Goal: Check status

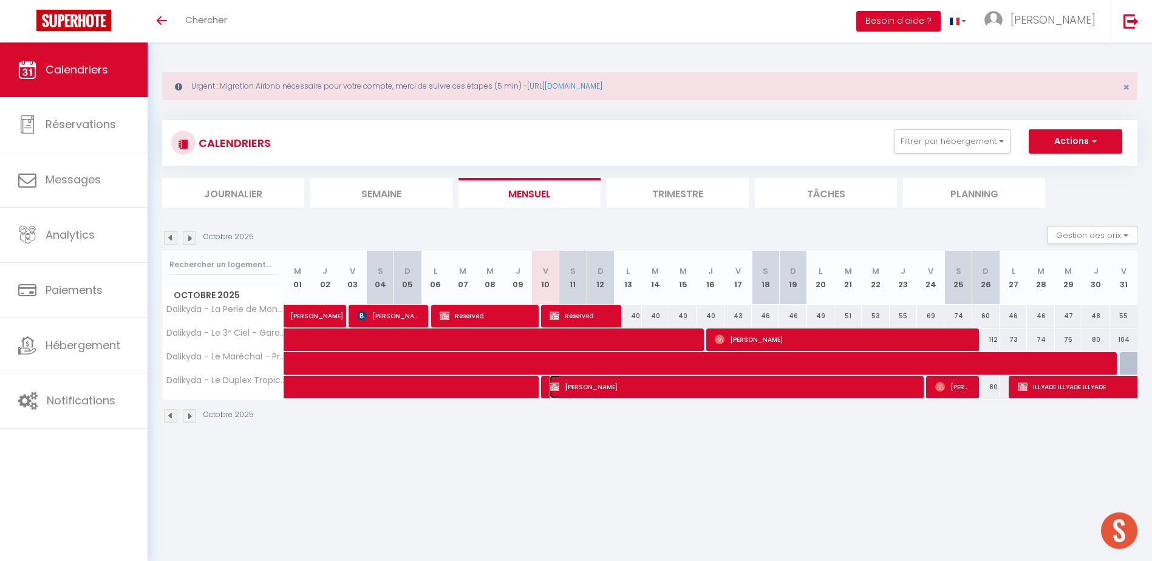
click at [661, 392] on span "[PERSON_NAME]" at bounding box center [732, 386] width 364 height 23
select select "KO"
select select "0"
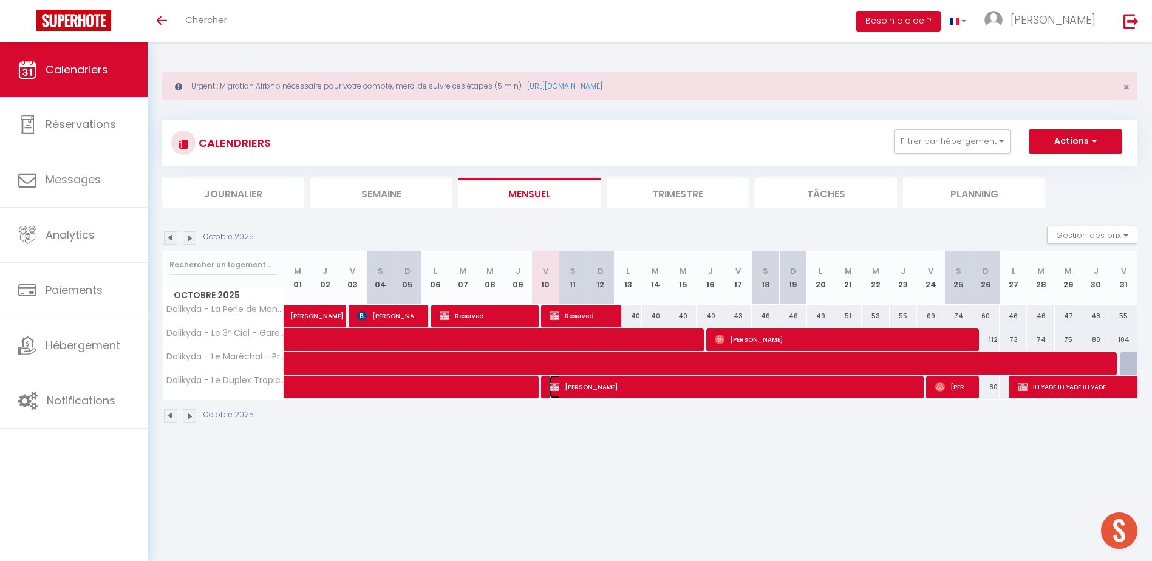
select select "1"
select select
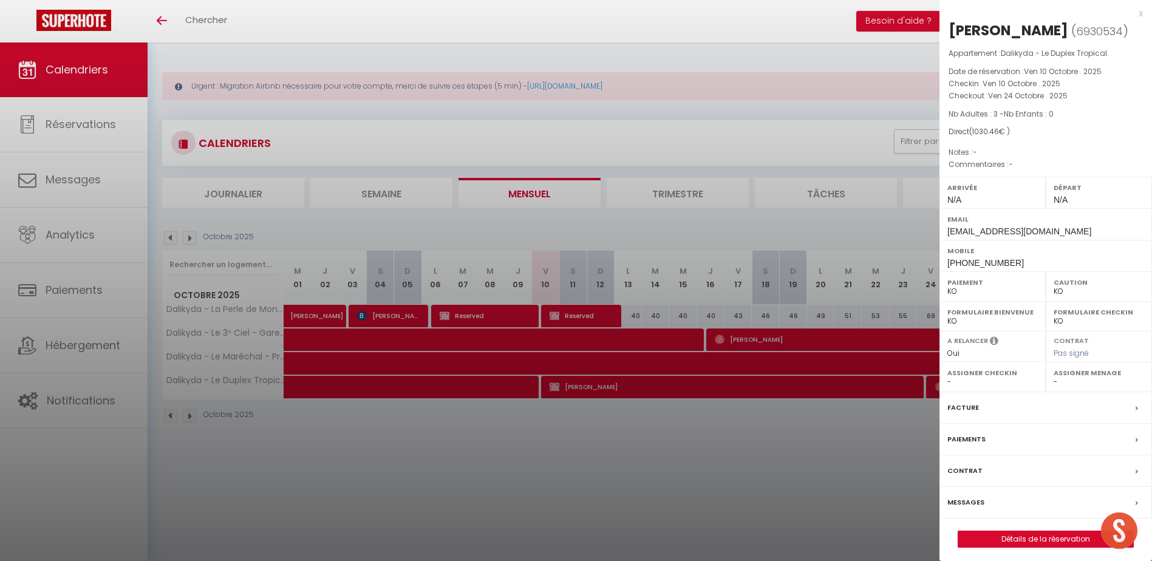
click at [823, 439] on div at bounding box center [576, 280] width 1152 height 561
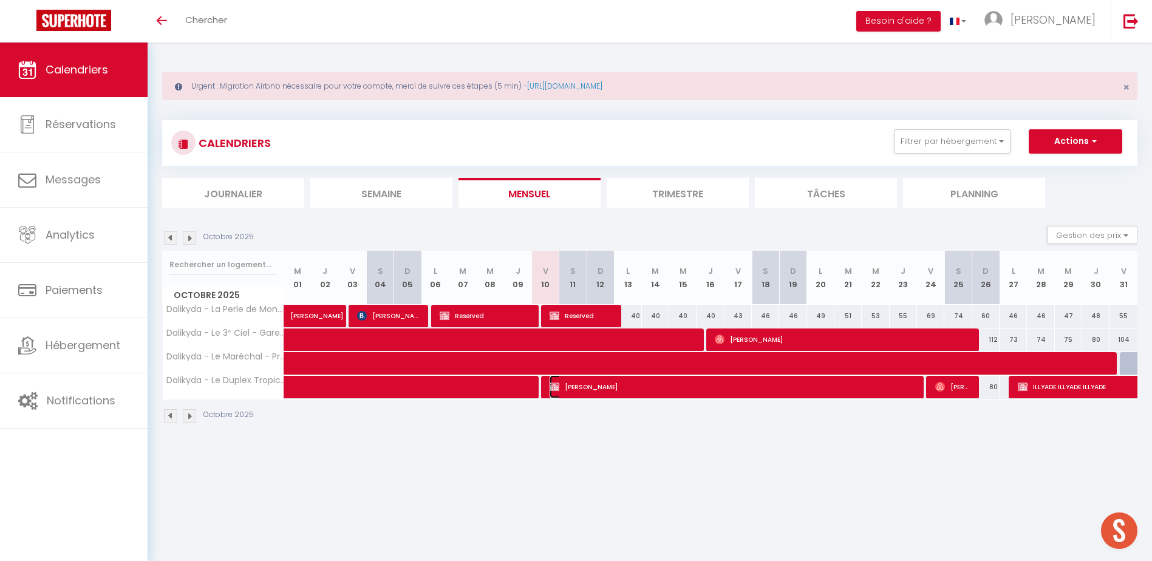
click at [778, 396] on span "[PERSON_NAME]" at bounding box center [732, 386] width 364 height 23
